Goal: Transaction & Acquisition: Subscribe to service/newsletter

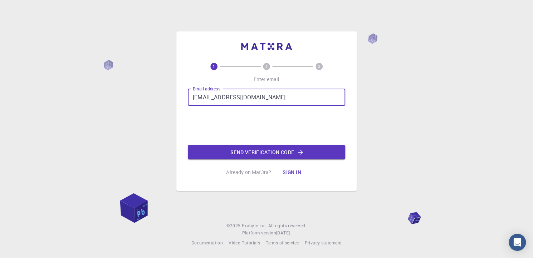
type input "[EMAIL_ADDRESS][DOMAIN_NAME]"
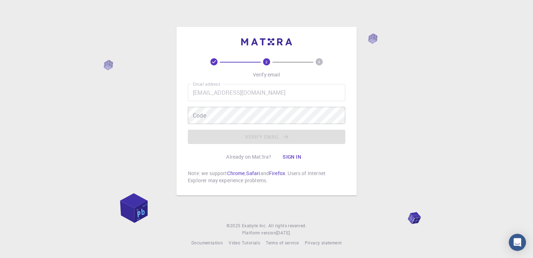
click at [275, 137] on div "Email address [EMAIL_ADDRESS][DOMAIN_NAME] Email address Code Code Verify email" at bounding box center [266, 114] width 157 height 60
click at [287, 157] on button "Sign in" at bounding box center [292, 157] width 30 height 14
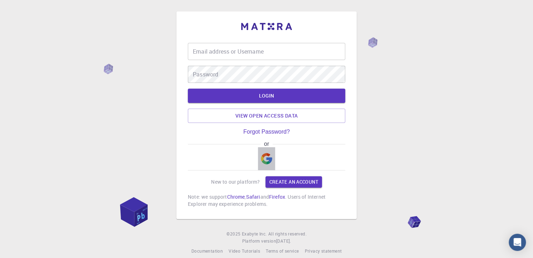
click at [265, 155] on img "button" at bounding box center [266, 158] width 11 height 11
